Goal: Navigation & Orientation: Find specific page/section

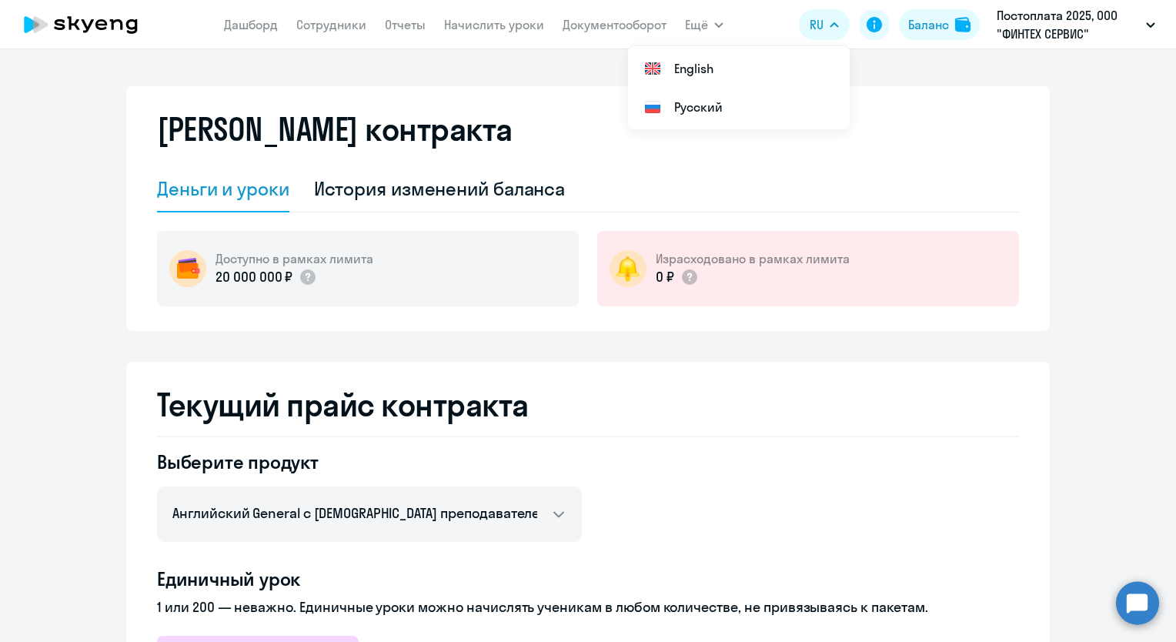
select select "english_adult_not_native_speaker"
click at [336, 33] on app-menu-item-link "Сотрудники" at bounding box center [331, 24] width 70 height 19
click at [339, 28] on link "Сотрудники" at bounding box center [331, 24] width 70 height 15
select select "30"
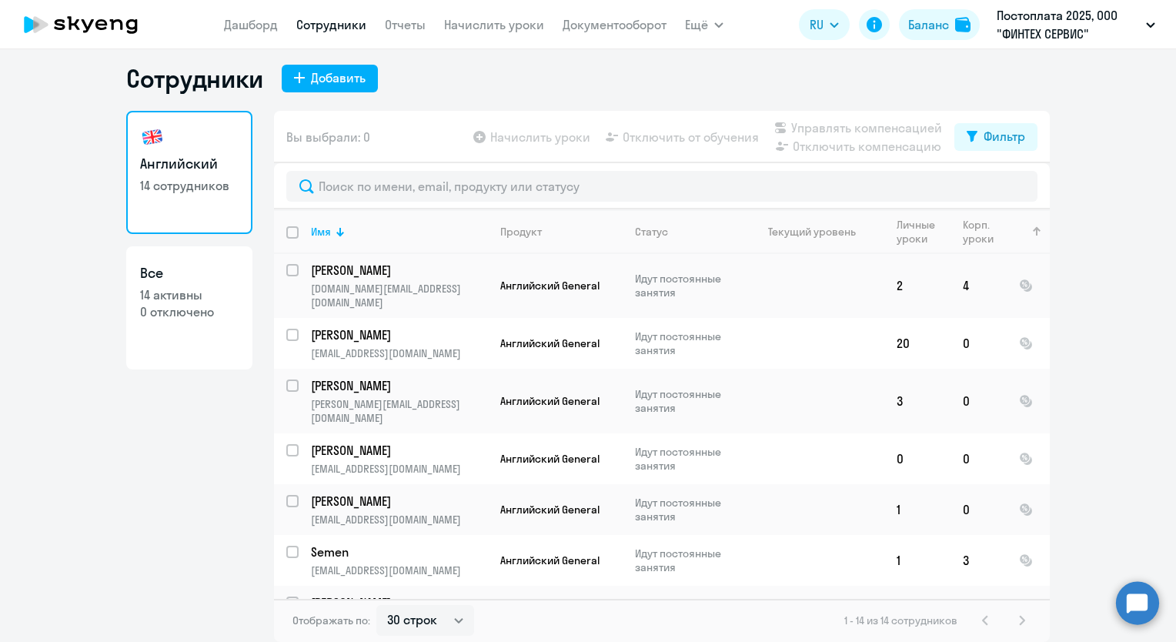
scroll to position [370, 0]
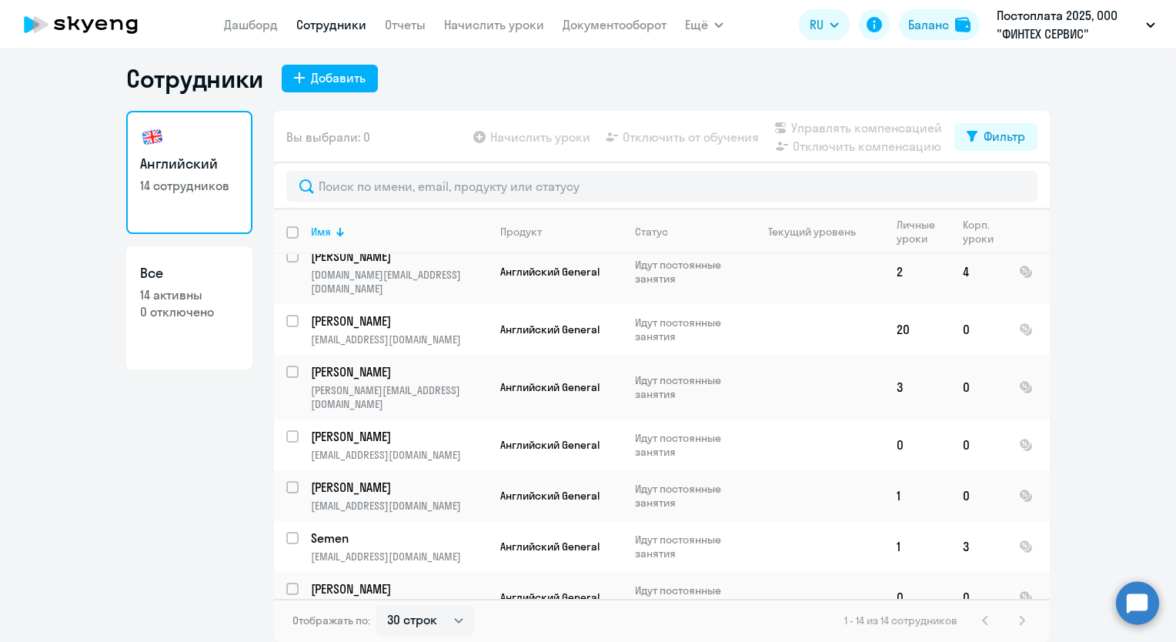
click at [222, 75] on h1 "Сотрудники" at bounding box center [194, 78] width 137 height 31
click at [249, 28] on link "Дашборд" at bounding box center [251, 24] width 54 height 15
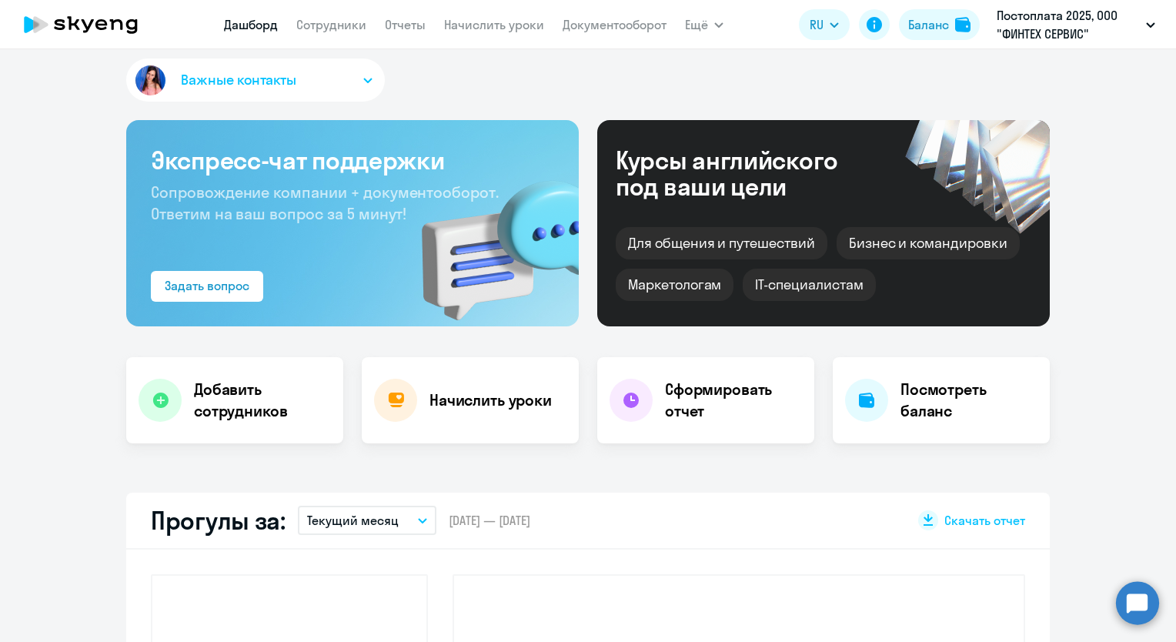
select select "30"
